Goal: Task Accomplishment & Management: Manage account settings

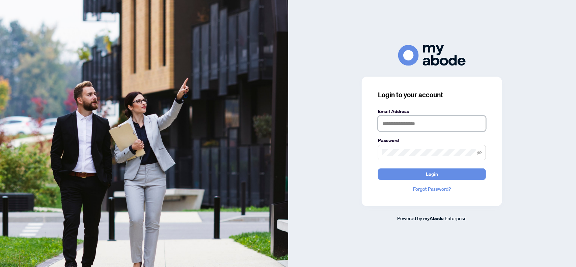
click at [407, 128] on input "text" at bounding box center [432, 124] width 108 height 16
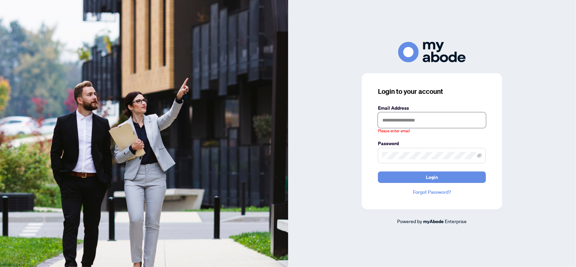
type input "**********"
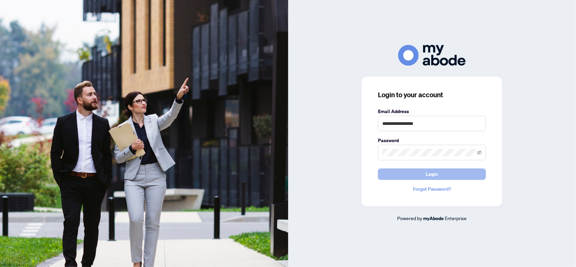
click at [389, 169] on button "Login" at bounding box center [432, 173] width 108 height 11
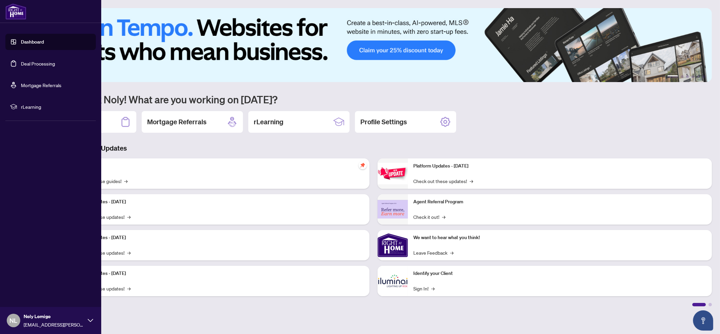
click at [25, 61] on link "Deal Processing" at bounding box center [38, 63] width 34 height 6
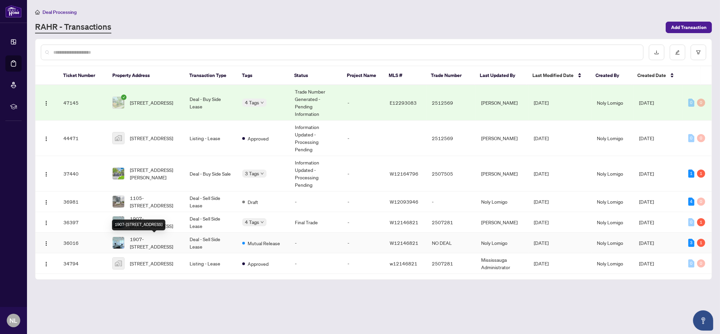
click at [145, 248] on span "1907-[STREET_ADDRESS]" at bounding box center [154, 242] width 49 height 15
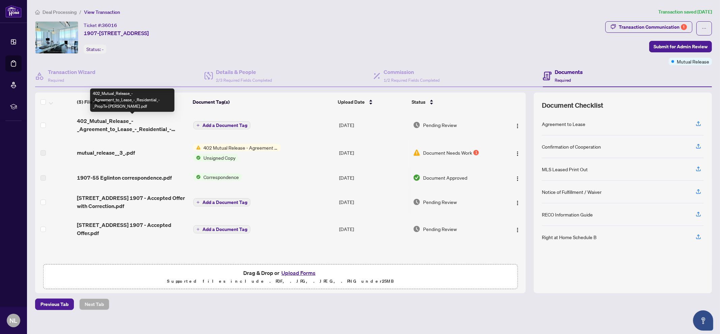
click at [136, 125] on span "402_Mutual_Release_-_Agreement_to_Lease_-_Residential_-_PropTx-[PERSON_NAME].pdf" at bounding box center [132, 125] width 111 height 16
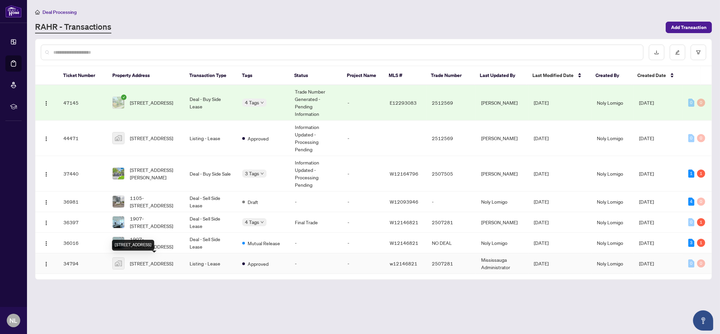
click at [148, 259] on span "[STREET_ADDRESS]" at bounding box center [151, 262] width 43 height 7
click at [154, 220] on span "1907-[STREET_ADDRESS]" at bounding box center [154, 222] width 49 height 15
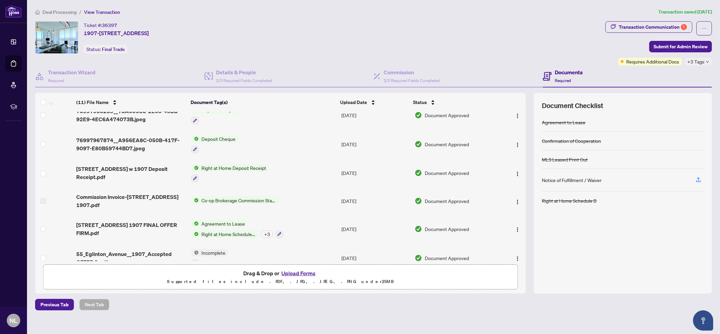
scroll to position [156, 0]
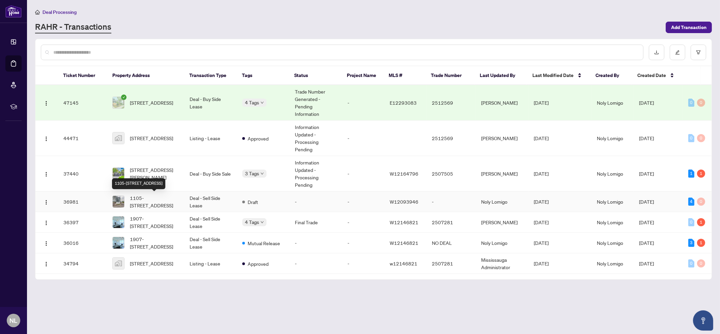
click at [168, 207] on span "1105-[STREET_ADDRESS]" at bounding box center [154, 201] width 49 height 15
click at [155, 224] on span "1907-[STREET_ADDRESS]" at bounding box center [154, 222] width 49 height 15
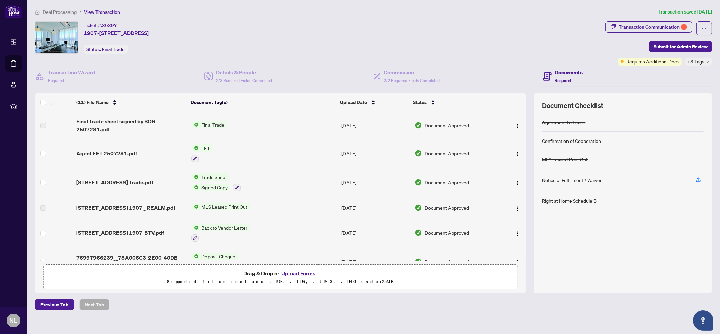
scroll to position [156, 0]
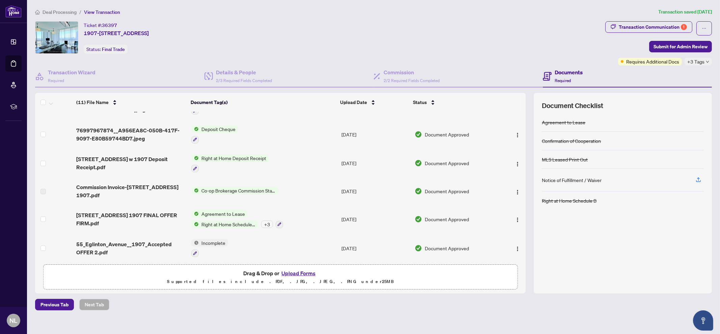
click at [224, 240] on span "Incomplete" at bounding box center [213, 242] width 29 height 7
click at [129, 241] on span "55_Eglinton_Avenue__1907_Accepted OFFER 2.pdf" at bounding box center [130, 248] width 109 height 16
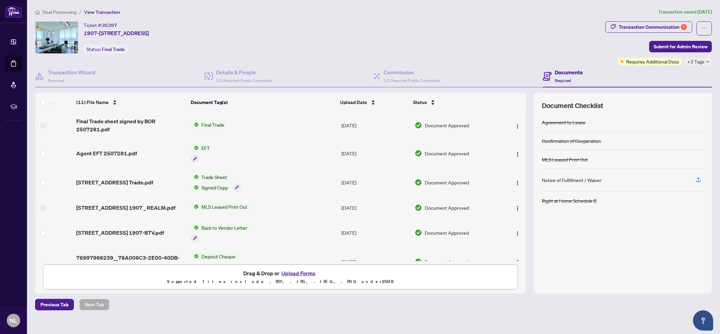
drag, startPoint x: 151, startPoint y: 164, endPoint x: 192, endPoint y: 288, distance: 130.6
click at [199, 313] on main "Deal Processing / View Transaction Transaction saved [DATE] Ticket #: 36397 190…" at bounding box center [373, 167] width 693 height 334
drag, startPoint x: 203, startPoint y: 293, endPoint x: 203, endPoint y: 287, distance: 6.1
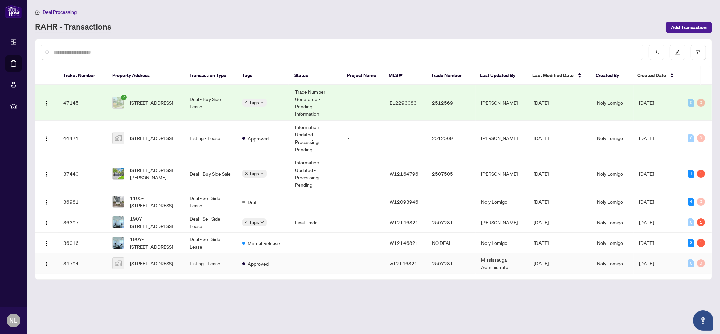
click at [358, 269] on td "-" at bounding box center [363, 263] width 42 height 21
click at [157, 227] on span "1907-[STREET_ADDRESS]" at bounding box center [154, 222] width 49 height 15
click at [180, 204] on td "1105-[STREET_ADDRESS]" at bounding box center [145, 201] width 77 height 21
click at [170, 227] on span "1907-[STREET_ADDRESS]" at bounding box center [154, 222] width 49 height 15
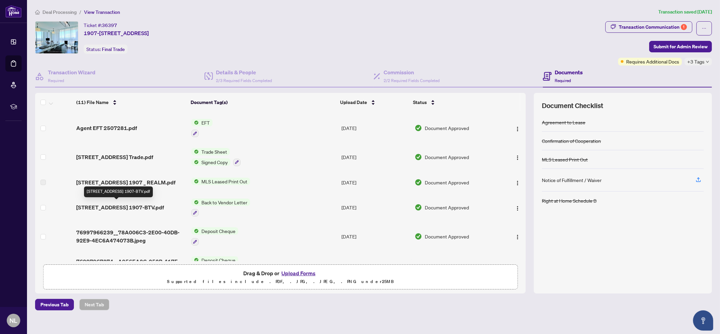
scroll to position [42, 0]
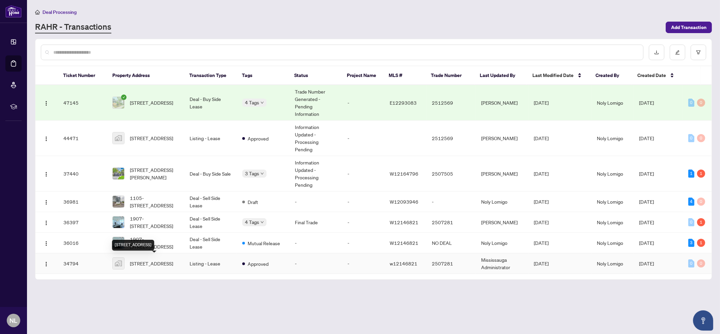
click at [154, 239] on div "[STREET_ADDRESS]" at bounding box center [133, 244] width 42 height 11
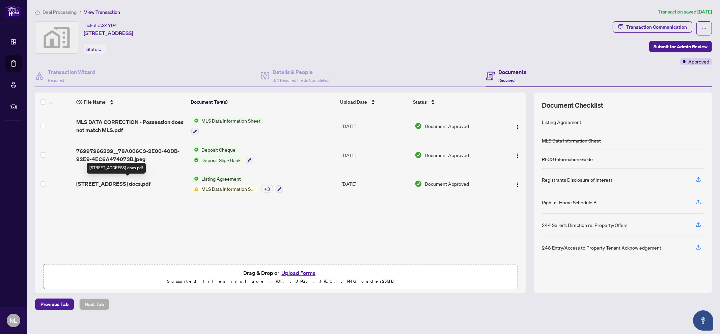
click at [150, 181] on span "[STREET_ADDRESS] docs.pdf" at bounding box center [113, 183] width 74 height 8
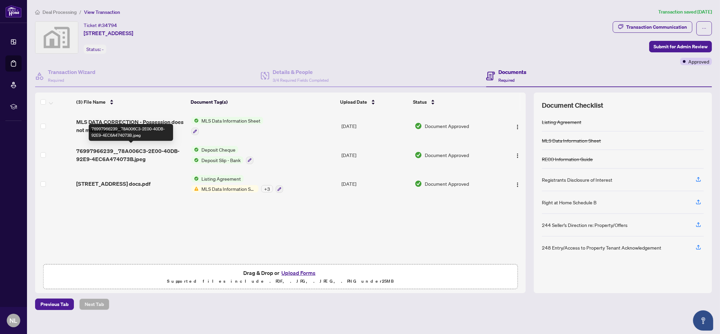
click at [136, 153] on span "76997966239__78A006C3-2E00-40DB-92E9-4EC6A474073B.jpeg" at bounding box center [130, 155] width 109 height 16
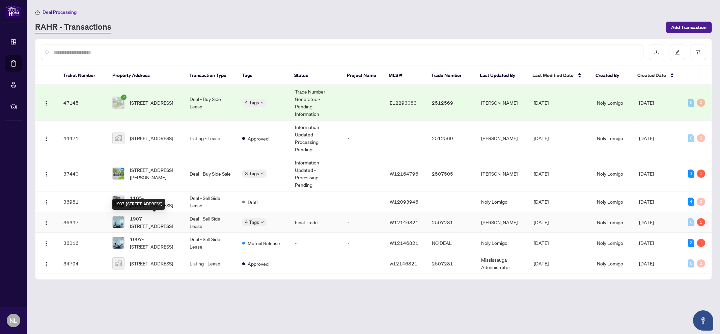
click at [135, 219] on span "1907-[STREET_ADDRESS]" at bounding box center [154, 222] width 49 height 15
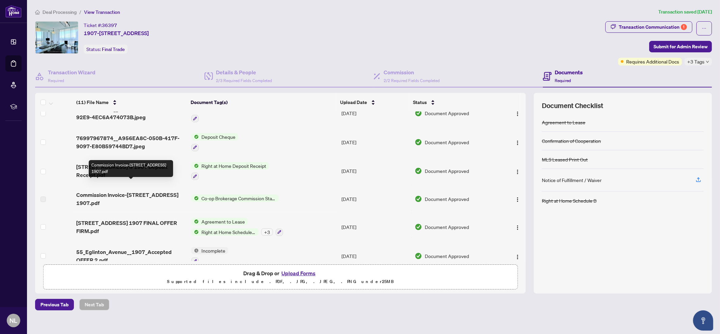
scroll to position [156, 0]
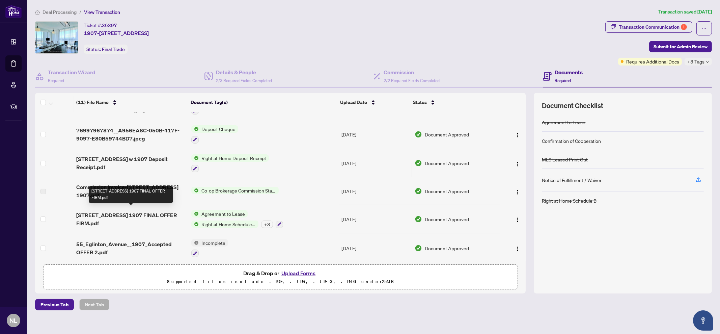
click at [134, 217] on span "[STREET_ADDRESS] 1907 FINAL OFFER FIRM.pdf" at bounding box center [130, 219] width 109 height 16
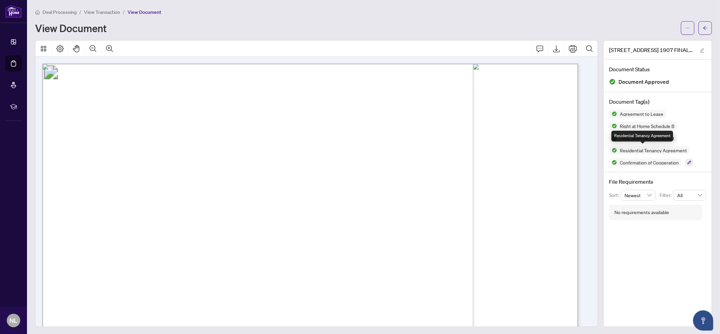
click at [645, 150] on span "Residential Tenancy Agreement" at bounding box center [653, 150] width 73 height 5
click at [553, 49] on icon "Export" at bounding box center [556, 49] width 8 height 8
